Goal: Information Seeking & Learning: Check status

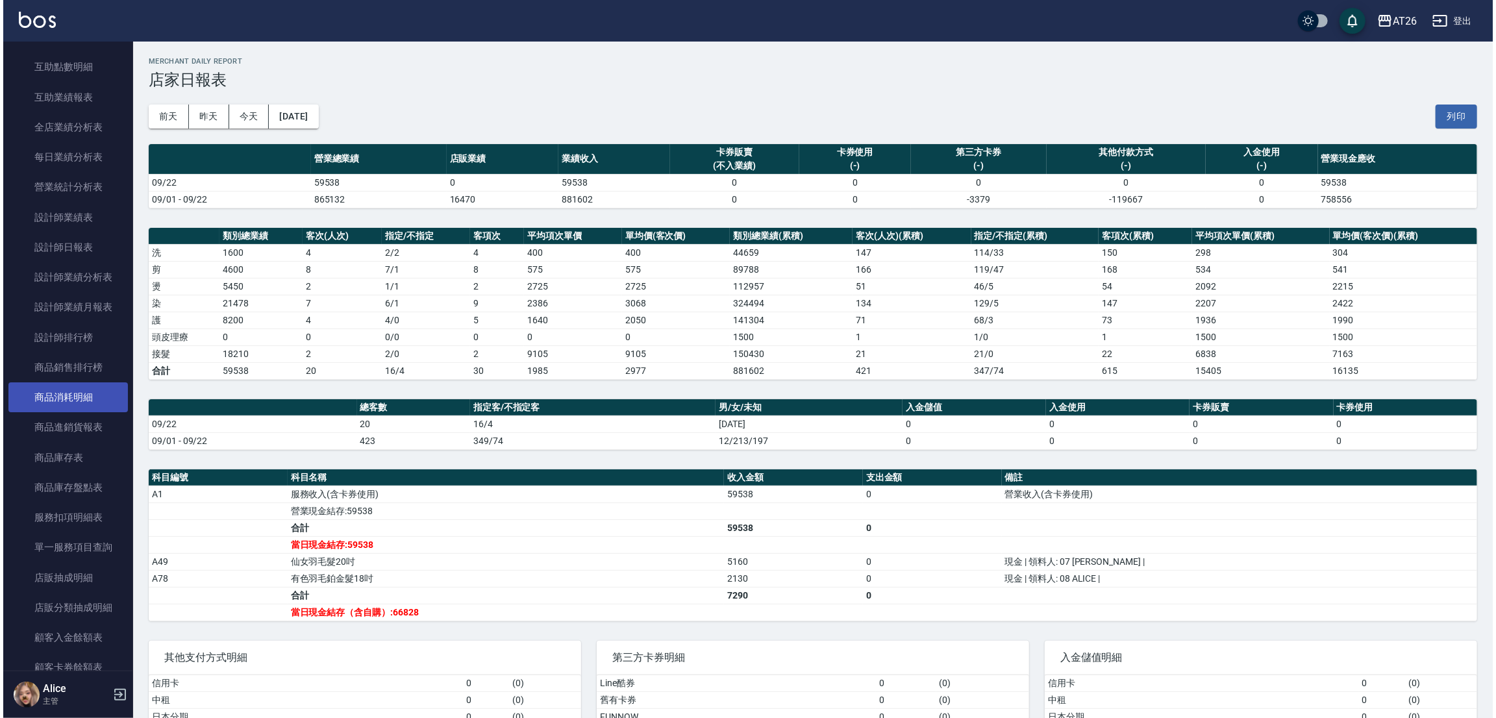
scroll to position [390, 0]
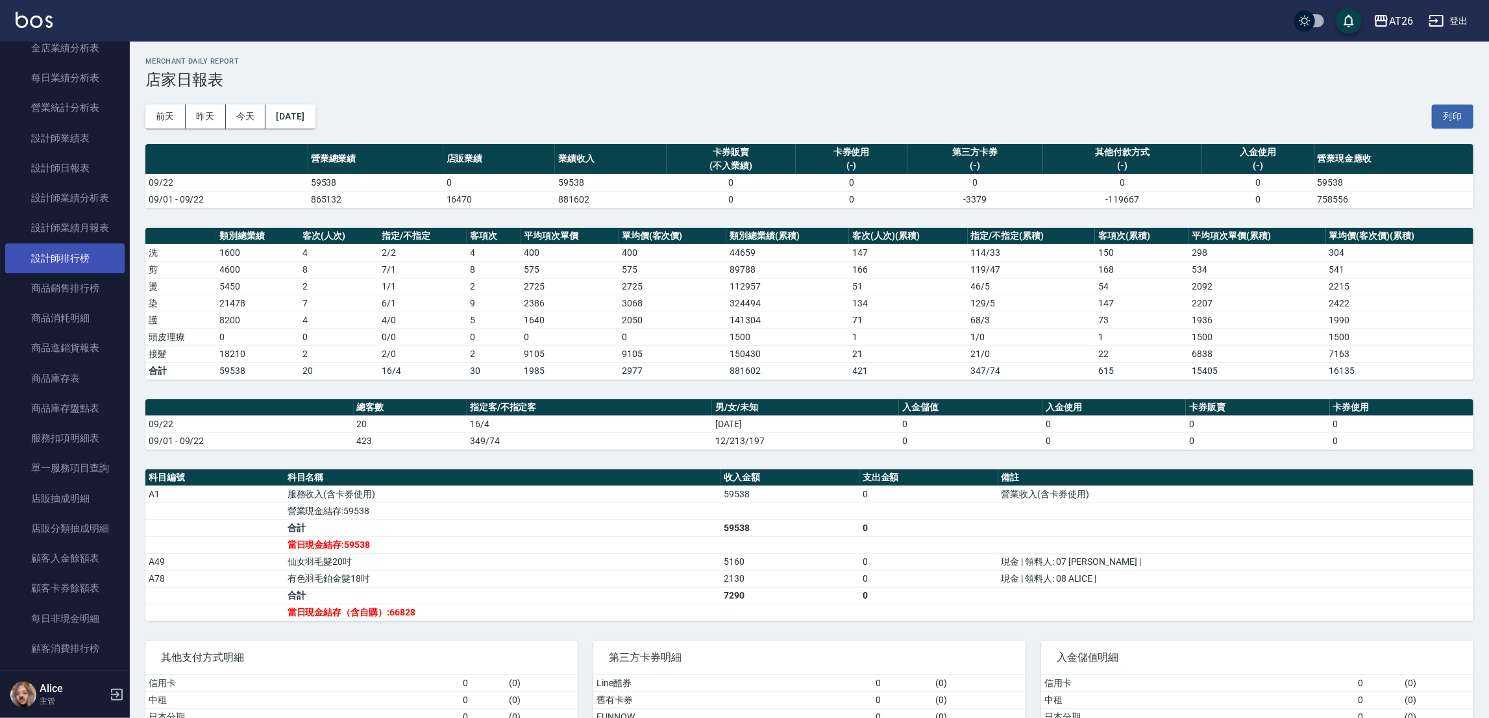
click at [86, 245] on link "設計師排行榜" at bounding box center [64, 258] width 119 height 30
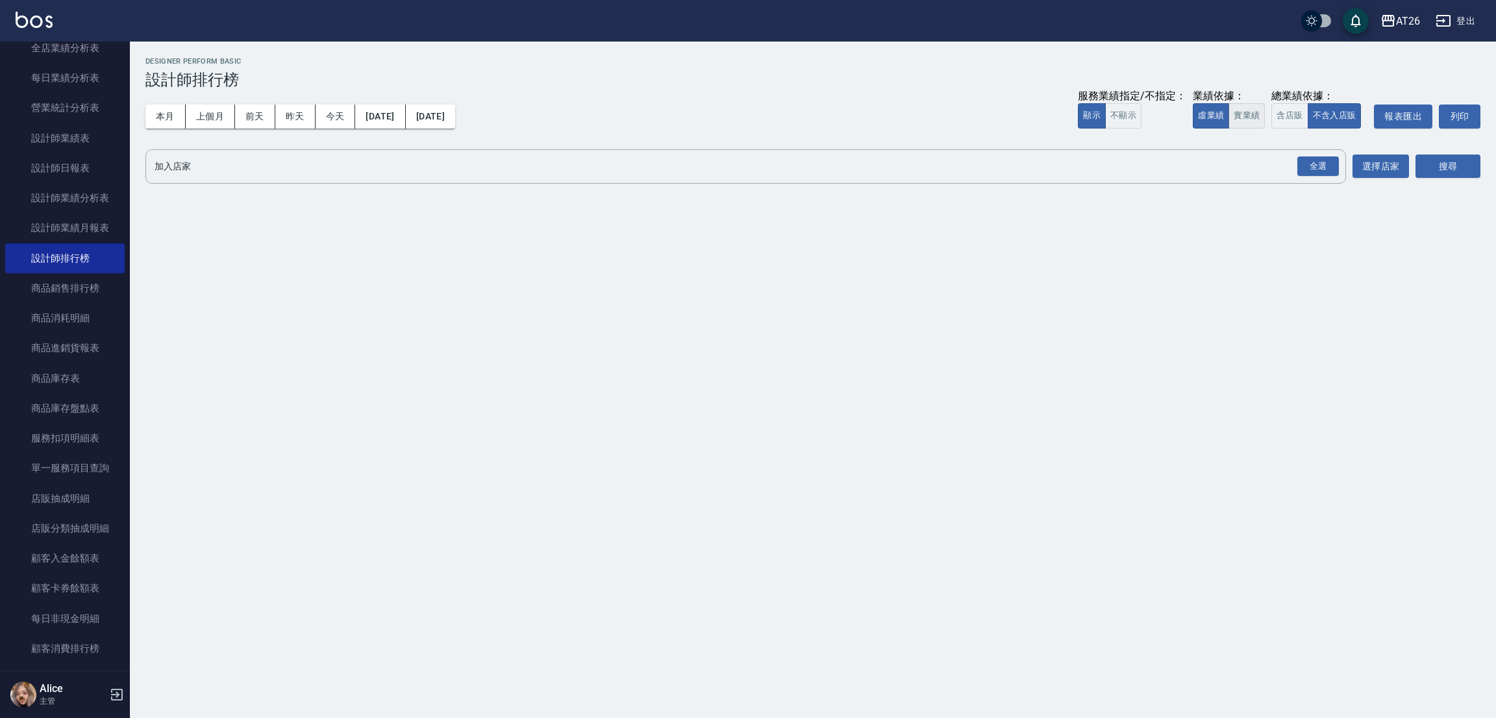
click at [1245, 124] on button "實業績" at bounding box center [1246, 115] width 36 height 25
click at [1329, 171] on div "全選" at bounding box center [1318, 166] width 42 height 20
click at [1439, 153] on div "搜尋" at bounding box center [1447, 167] width 65 height 36
click at [1447, 176] on button "搜尋" at bounding box center [1447, 167] width 65 height 24
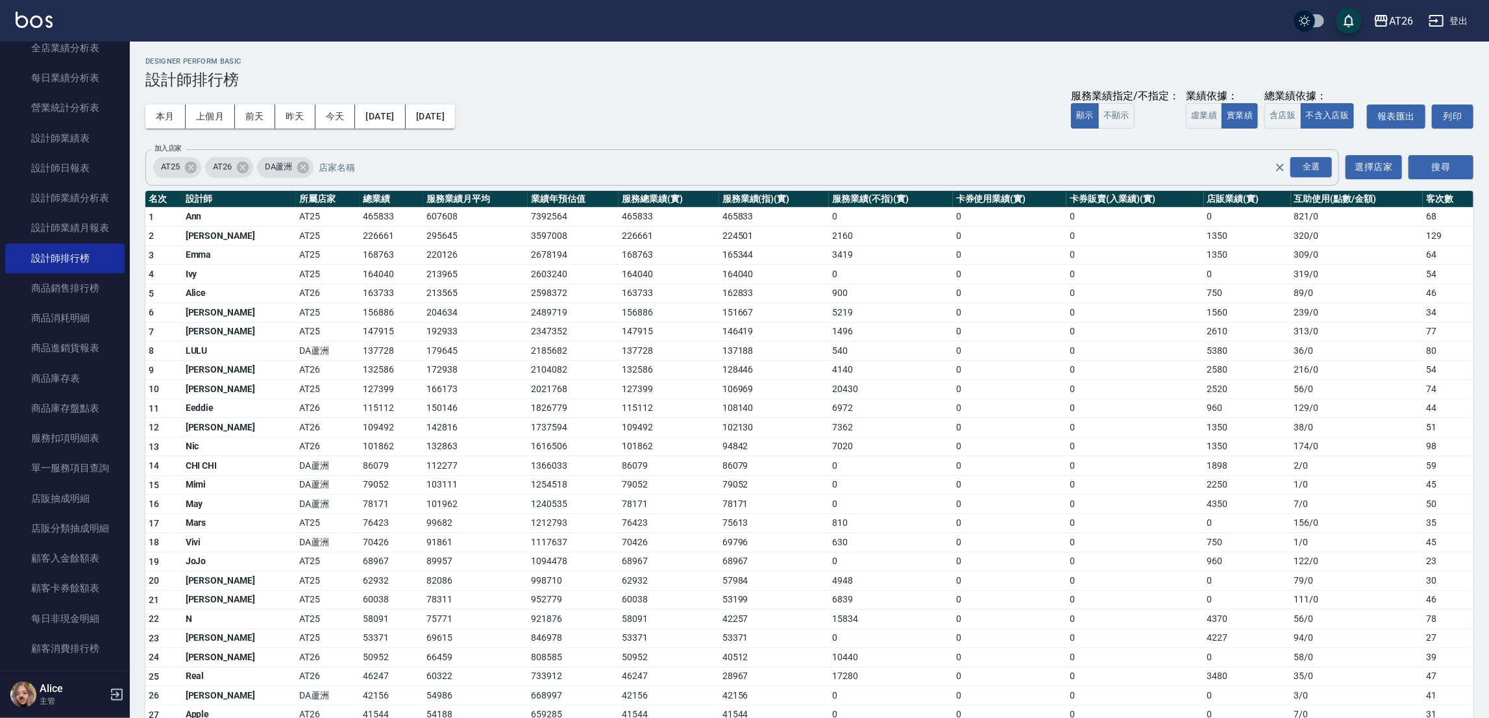
click at [198, 168] on div "AT25" at bounding box center [177, 167] width 48 height 21
click at [178, 167] on span "AT25" at bounding box center [170, 166] width 34 height 13
click at [188, 169] on icon at bounding box center [191, 167] width 12 height 12
click at [254, 167] on icon at bounding box center [251, 167] width 12 height 12
click at [1432, 173] on button "搜尋" at bounding box center [1441, 167] width 65 height 24
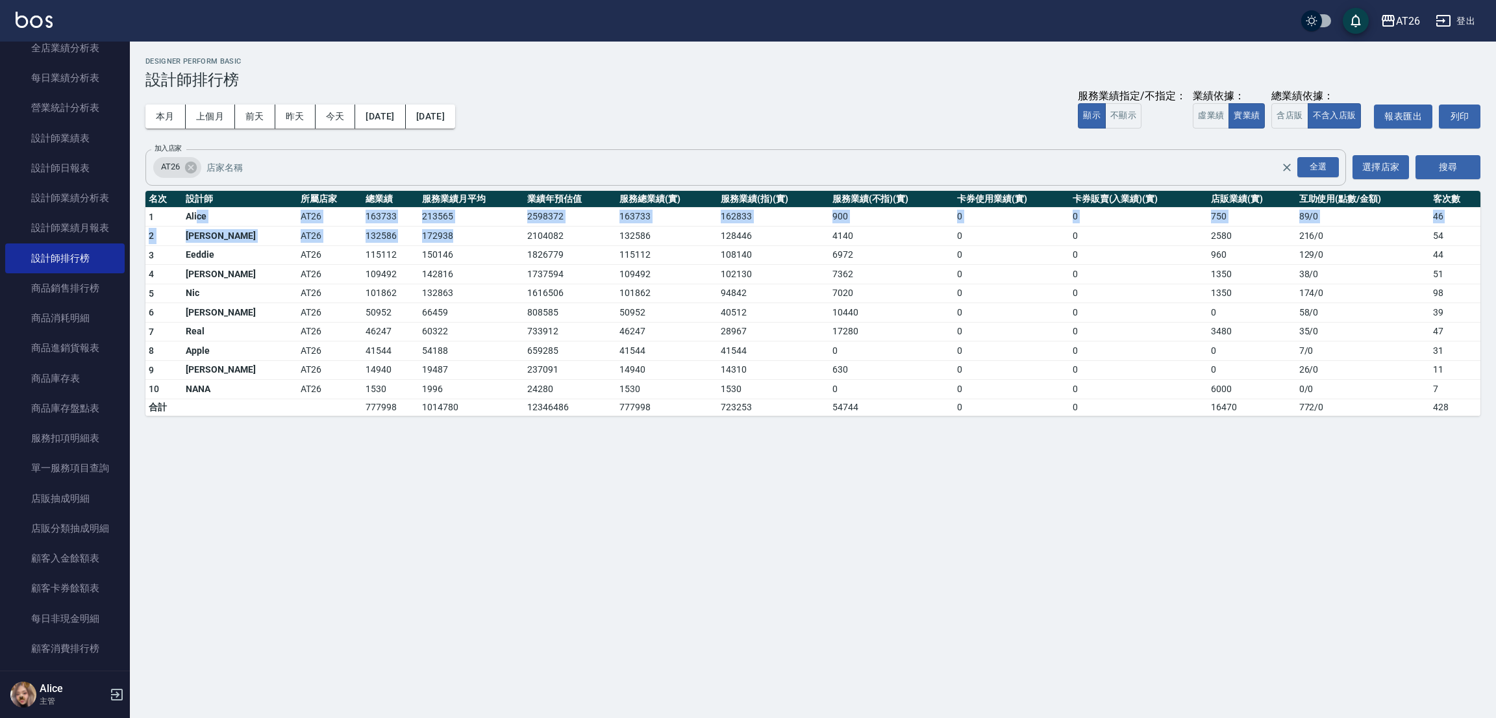
drag, startPoint x: 202, startPoint y: 218, endPoint x: 424, endPoint y: 231, distance: 222.4
click at [424, 231] on tbody "1 [PERSON_NAME] AT26 163733 213565 2598372 163733 162833 900 0 0 750 89 / 0 46 …" at bounding box center [812, 311] width 1335 height 208
click at [424, 231] on td "172938" at bounding box center [472, 236] width 106 height 19
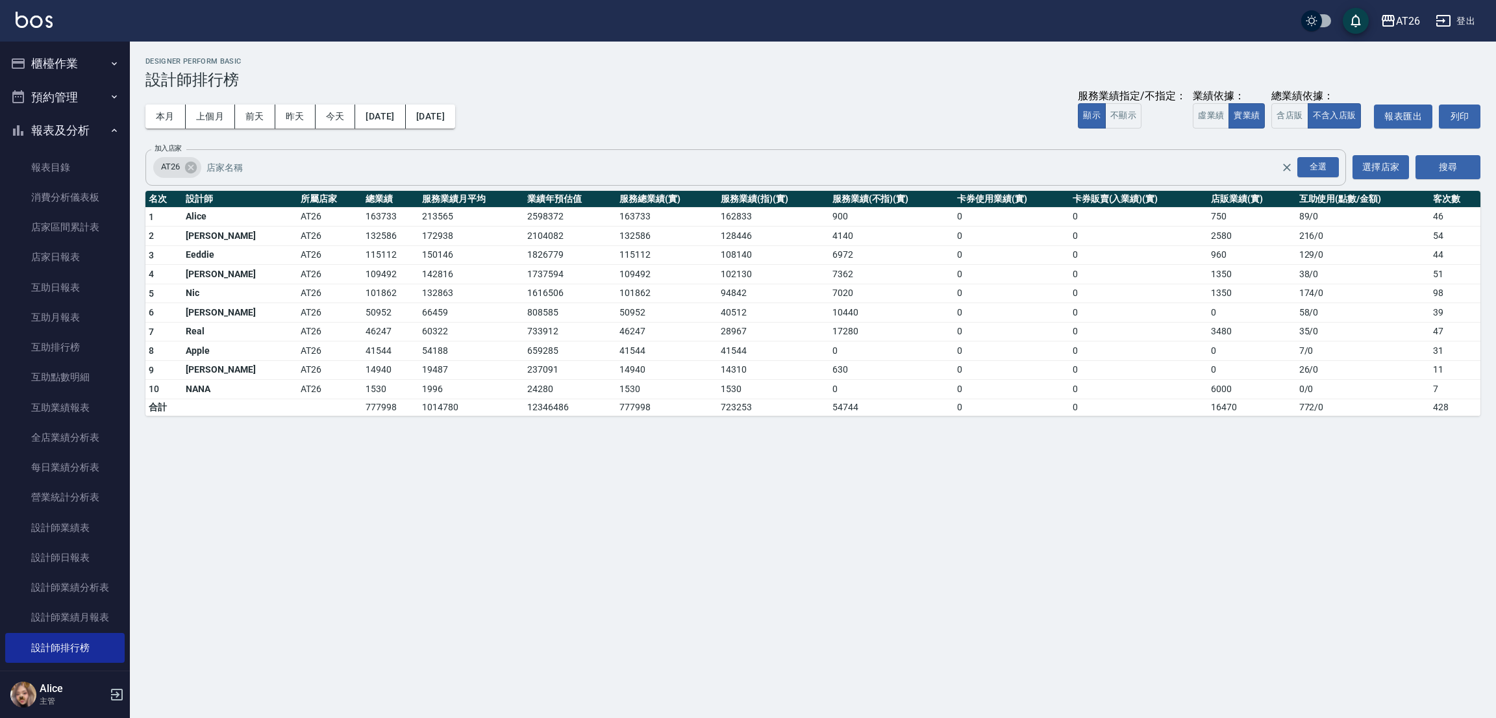
click at [38, 136] on button "報表及分析" at bounding box center [64, 131] width 119 height 34
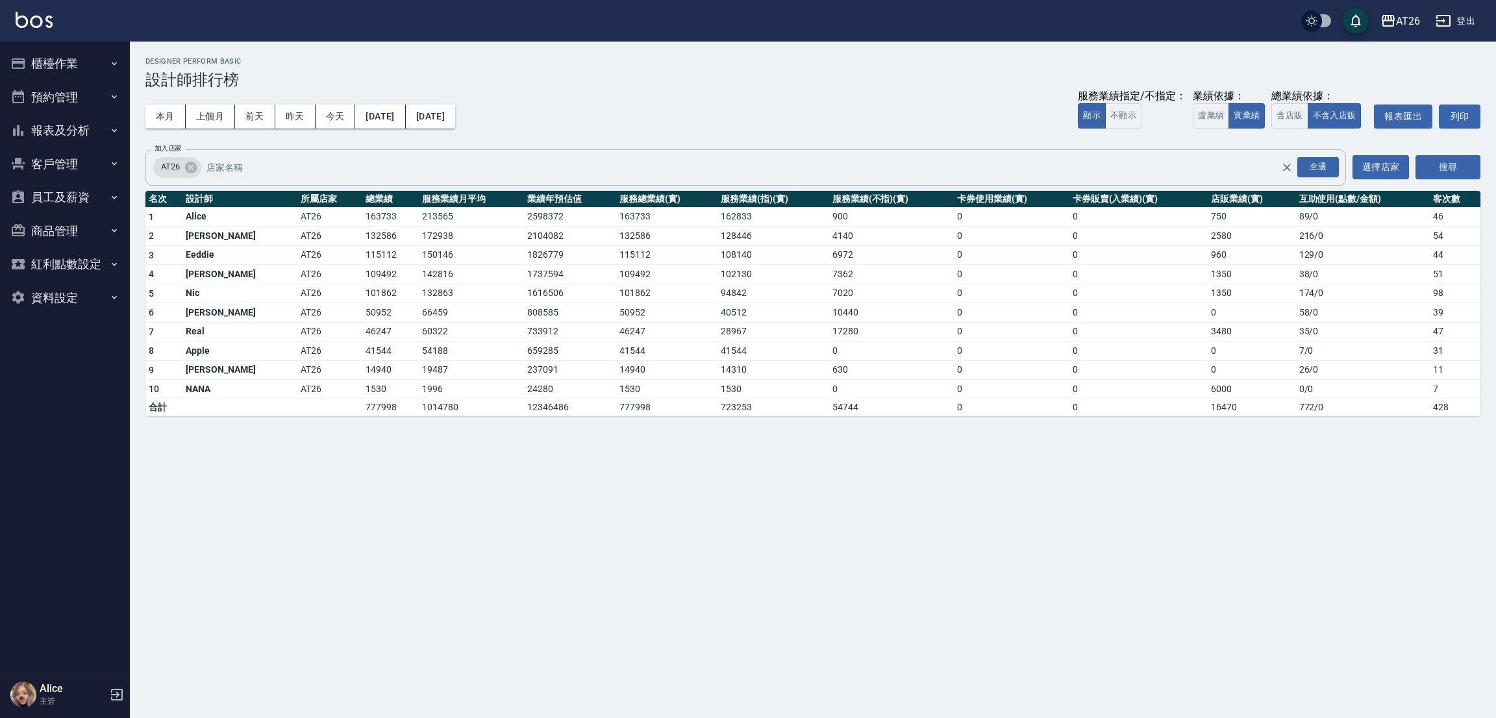
click at [36, 40] on div "AT26 登出" at bounding box center [748, 21] width 1496 height 42
click at [40, 69] on button "櫃檯作業" at bounding box center [64, 64] width 119 height 34
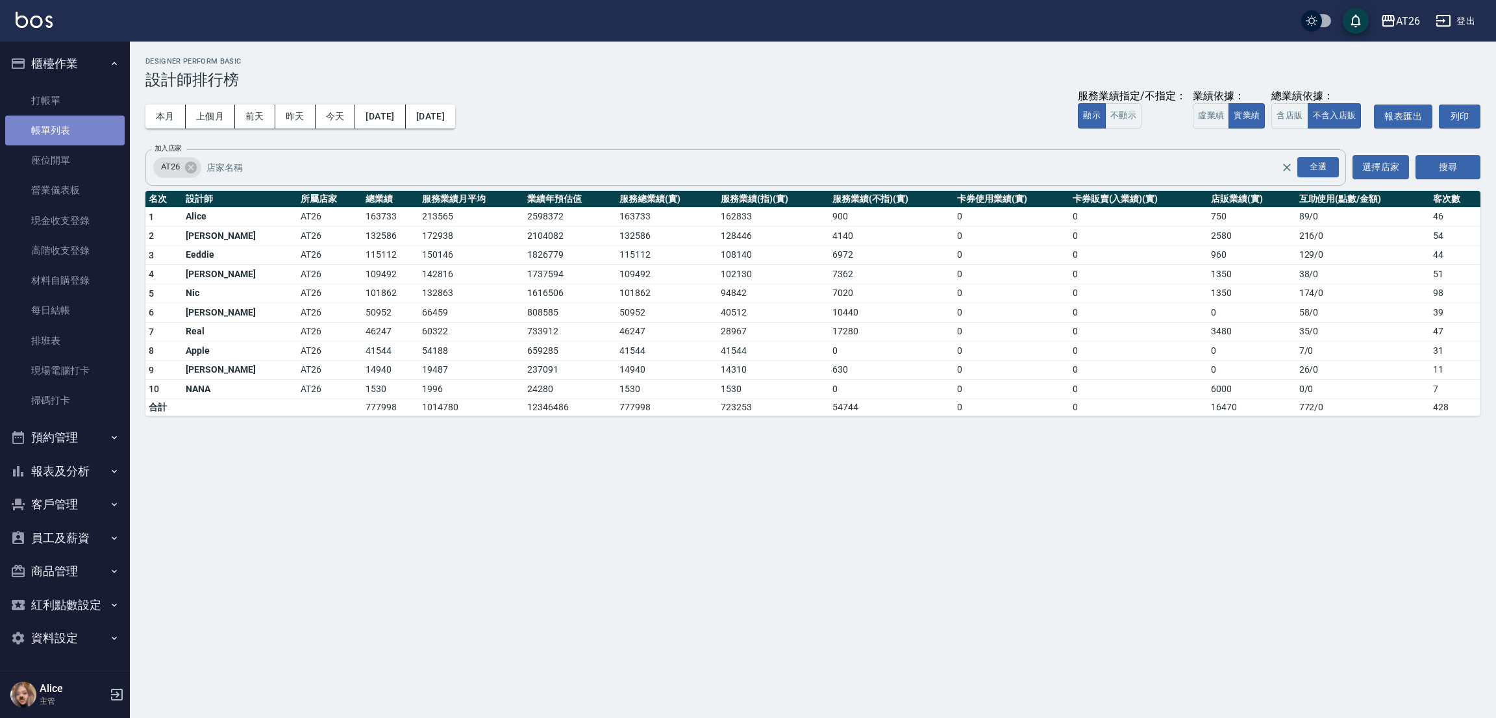
click at [75, 136] on link "帳單列表" at bounding box center [64, 131] width 119 height 30
